Goal: Task Accomplishment & Management: Manage account settings

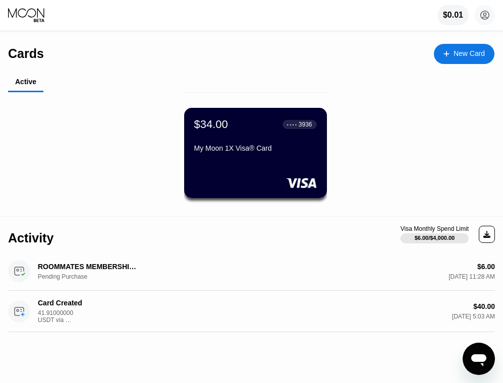
click at [251, 148] on div "My Moon 1X Visa® Card" at bounding box center [255, 148] width 123 height 8
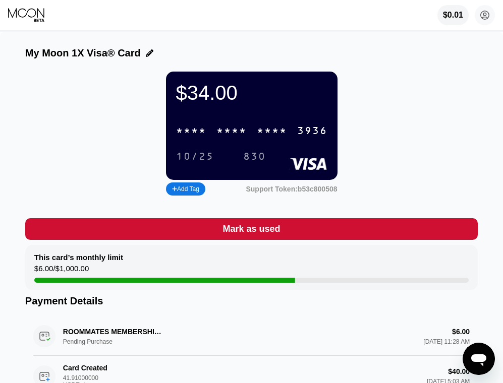
click at [230, 137] on div "* * * *" at bounding box center [231, 132] width 30 height 12
